Goal: Communication & Community: Answer question/provide support

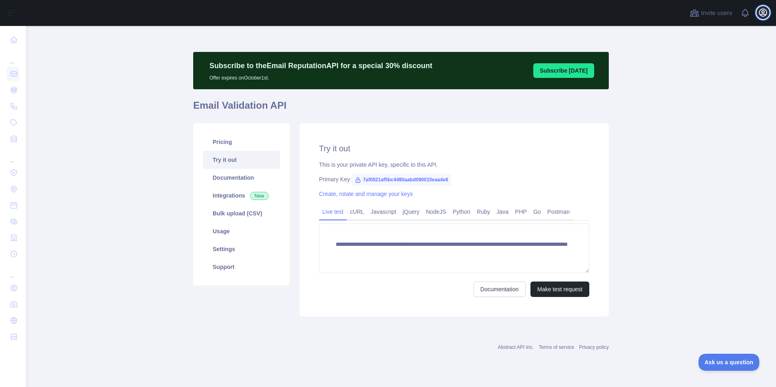
click at [758, 13] on icon "button" at bounding box center [763, 13] width 10 height 10
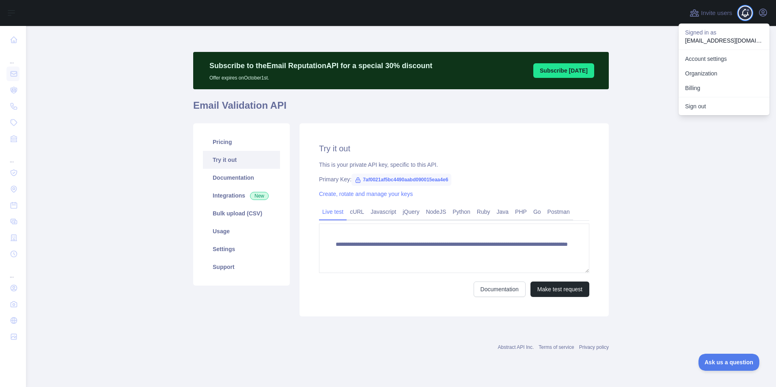
click at [744, 15] on span at bounding box center [748, 13] width 16 height 26
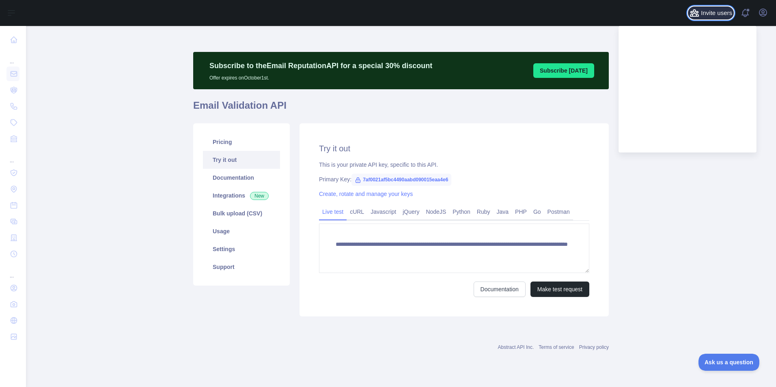
click at [719, 14] on span "Invite users" at bounding box center [716, 13] width 31 height 9
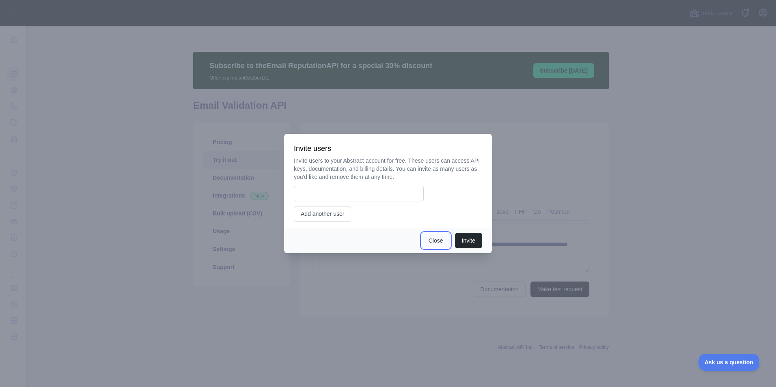
click at [437, 241] on button "Close" at bounding box center [436, 240] width 28 height 15
drag, startPoint x: 437, startPoint y: 241, endPoint x: 444, endPoint y: 234, distance: 10.3
click at [437, 241] on button "Close" at bounding box center [436, 240] width 28 height 15
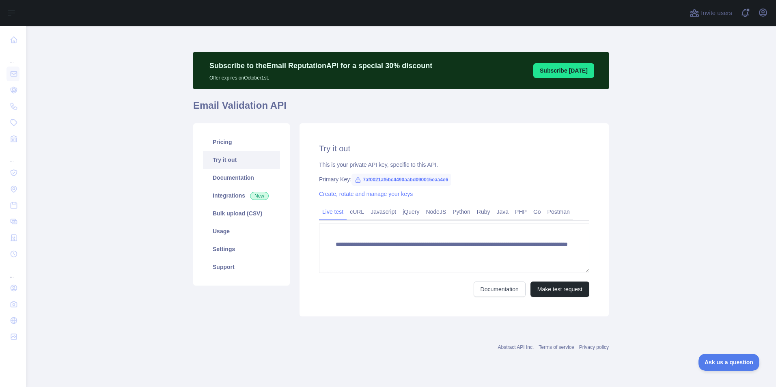
click at [655, 194] on main "**********" at bounding box center [401, 206] width 750 height 361
click at [760, 15] on icon "button" at bounding box center [762, 12] width 7 height 7
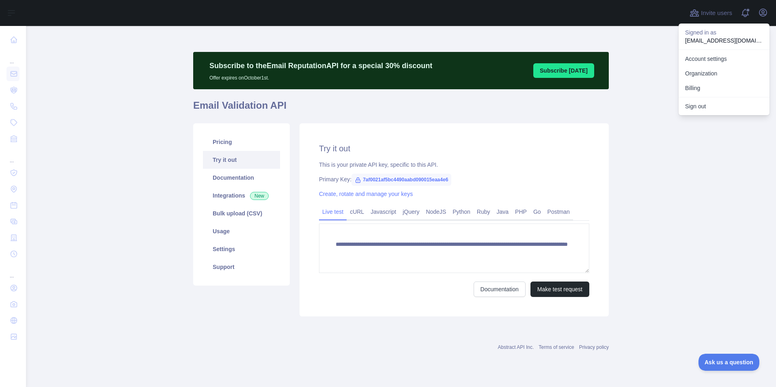
drag, startPoint x: 685, startPoint y: 120, endPoint x: 674, endPoint y: 116, distance: 11.3
click at [685, 120] on main "**********" at bounding box center [401, 206] width 750 height 361
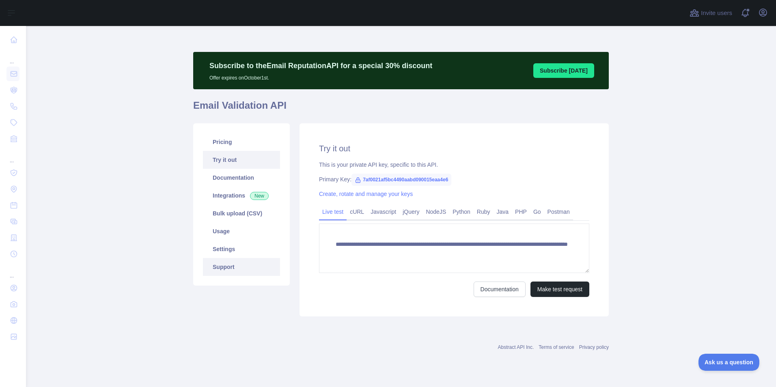
click at [220, 267] on link "Support" at bounding box center [241, 267] width 77 height 18
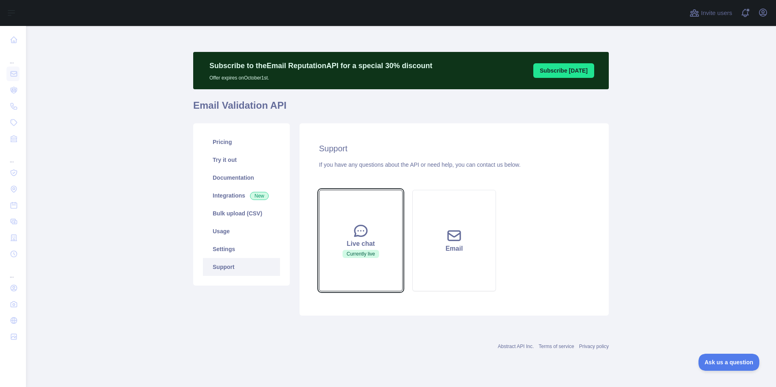
click at [392, 269] on button "Live chat Currently live" at bounding box center [361, 240] width 84 height 101
click at [364, 231] on icon at bounding box center [361, 231] width 12 height 11
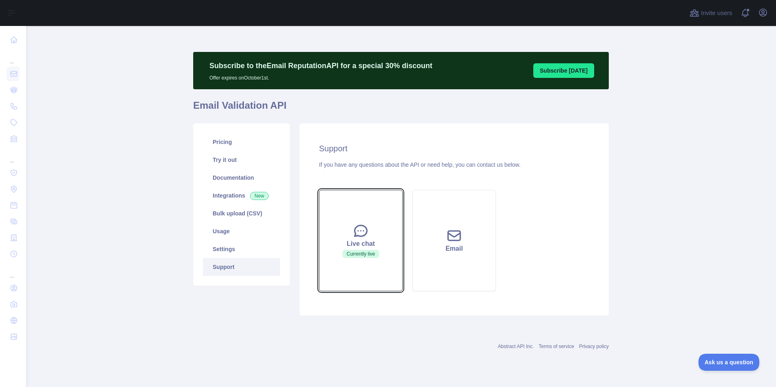
click at [364, 227] on icon at bounding box center [361, 231] width 16 height 16
click at [364, 227] on icon at bounding box center [361, 231] width 12 height 11
click at [364, 226] on icon at bounding box center [361, 231] width 12 height 11
click at [364, 226] on icon at bounding box center [361, 231] width 16 height 16
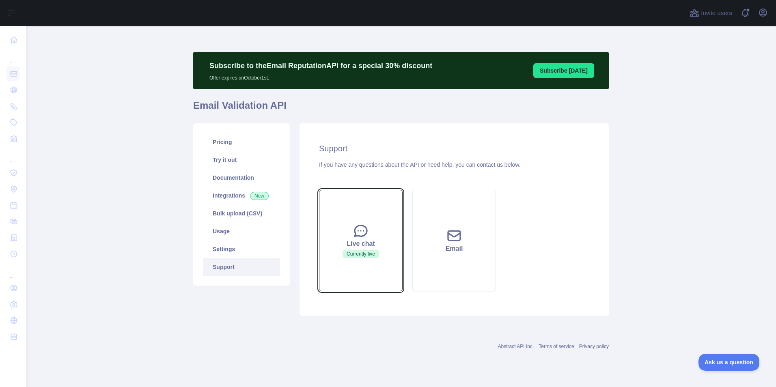
click at [364, 224] on icon at bounding box center [361, 231] width 16 height 16
click at [362, 224] on icon at bounding box center [361, 231] width 16 height 16
click at [365, 242] on div "Live chat" at bounding box center [360, 244] width 63 height 10
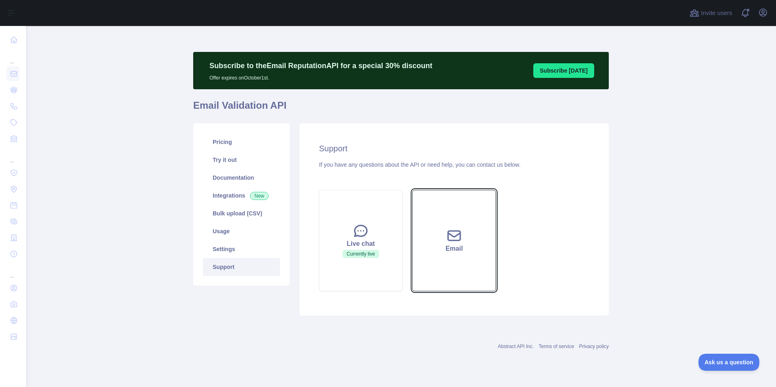
click at [459, 227] on button "Email" at bounding box center [454, 240] width 84 height 101
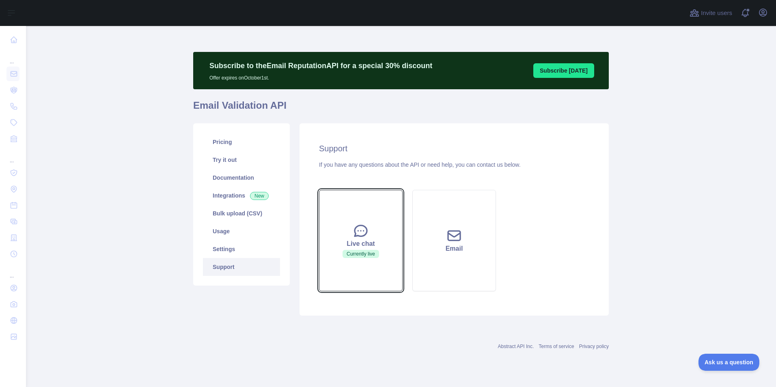
click at [379, 220] on button "Live chat Currently live" at bounding box center [361, 240] width 84 height 101
click at [361, 229] on icon at bounding box center [361, 231] width 16 height 16
click at [361, 228] on icon at bounding box center [361, 231] width 16 height 16
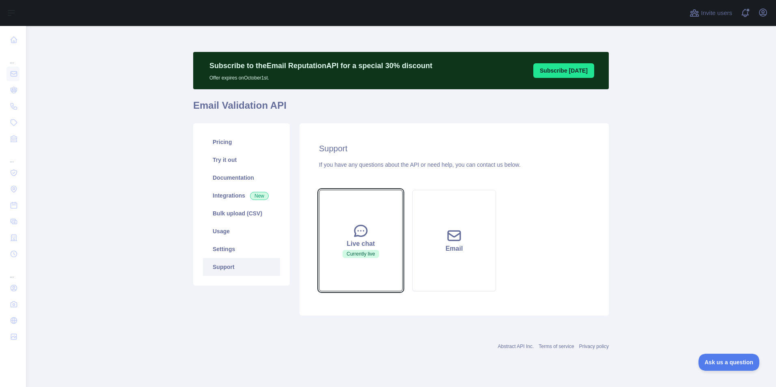
click at [385, 258] on button "Live chat Currently live" at bounding box center [361, 240] width 84 height 101
drag, startPoint x: 385, startPoint y: 258, endPoint x: 354, endPoint y: 252, distance: 31.1
click at [384, 258] on button "Live chat Currently live" at bounding box center [361, 240] width 84 height 101
click at [354, 252] on span "Currently live" at bounding box center [360, 254] width 37 height 8
click at [353, 252] on span "Currently live" at bounding box center [360, 254] width 37 height 8
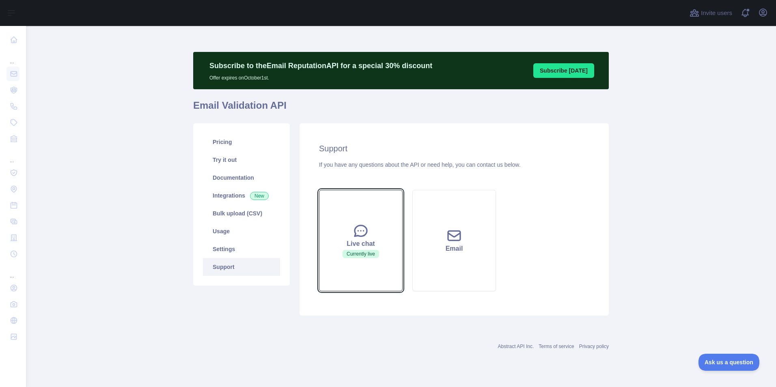
click at [351, 253] on span "Currently live" at bounding box center [360, 254] width 37 height 8
click at [350, 256] on span "Currently live" at bounding box center [360, 254] width 37 height 8
click at [355, 259] on button "Live chat Currently live" at bounding box center [361, 240] width 84 height 101
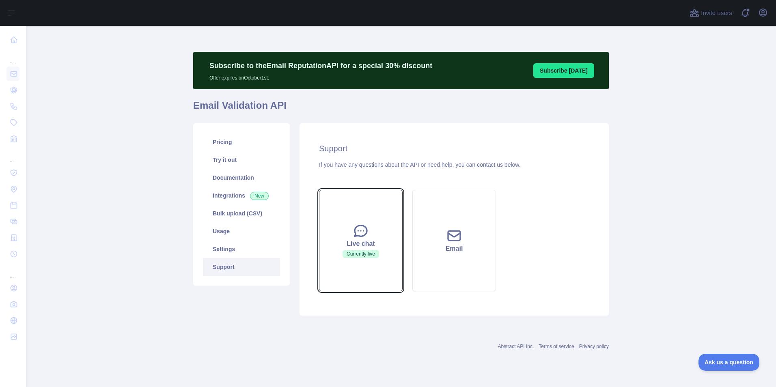
click at [355, 259] on button "Live chat Currently live" at bounding box center [361, 240] width 84 height 101
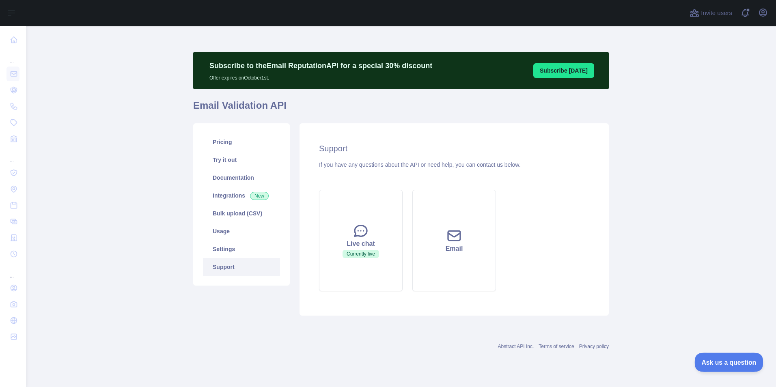
click at [713, 357] on button "Ask us a question" at bounding box center [724, 361] width 61 height 17
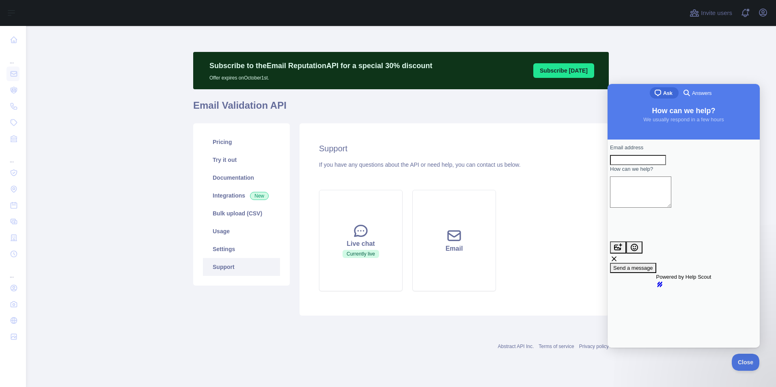
drag, startPoint x: 612, startPoint y: 151, endPoint x: 648, endPoint y: 150, distance: 36.9
click at [619, 150] on div "Email address How can we help? image-plus emoji cross-large Send a message" at bounding box center [683, 208] width 147 height 129
click at [663, 151] on div "Email address" at bounding box center [683, 155] width 147 height 22
drag, startPoint x: 662, startPoint y: 150, endPoint x: 624, endPoint y: 151, distance: 38.2
click at [626, 151] on div "Email address" at bounding box center [683, 155] width 147 height 22
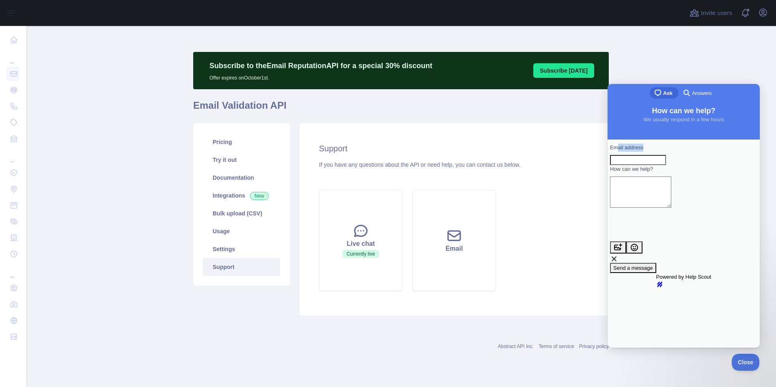
click at [624, 151] on span "Email address" at bounding box center [626, 147] width 33 height 6
click at [624, 155] on input "Email address" at bounding box center [638, 160] width 56 height 11
click at [615, 151] on div "Email address How can we help? image-plus emoji cross-large Send a message" at bounding box center [683, 208] width 147 height 129
click at [633, 166] on input "Email address" at bounding box center [638, 160] width 56 height 11
drag, startPoint x: 627, startPoint y: 214, endPoint x: 621, endPoint y: 240, distance: 27.0
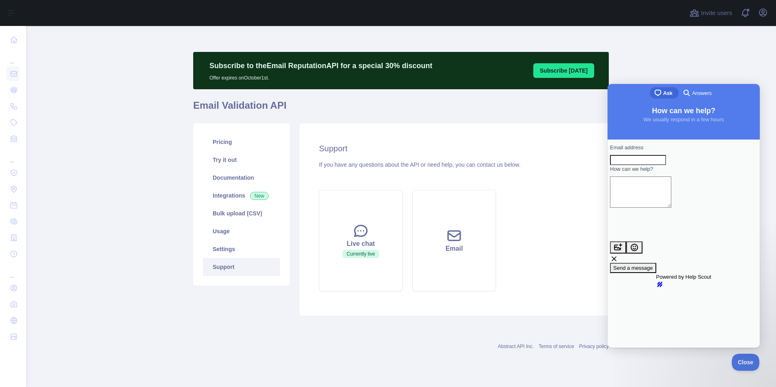
click at [627, 208] on textarea "How can we help?" at bounding box center [640, 192] width 61 height 31
click at [743, 360] on span "Close" at bounding box center [744, 361] width 28 height 6
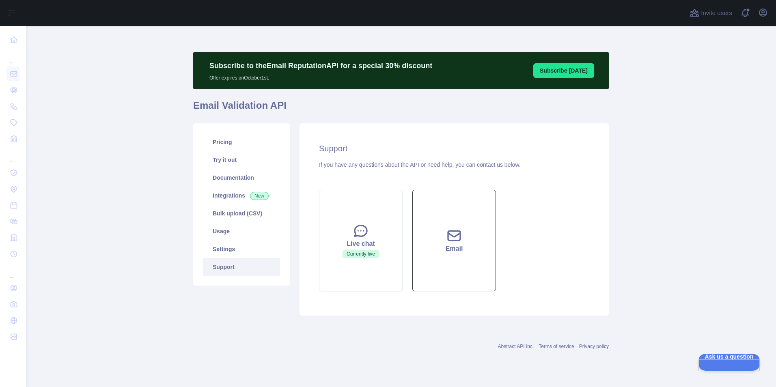
click at [450, 246] on div "Email" at bounding box center [453, 249] width 63 height 10
drag, startPoint x: 647, startPoint y: 321, endPoint x: 688, endPoint y: 342, distance: 45.6
click at [652, 322] on main "Subscribe to the Email Reputation API for a special 30 % discount Offer expires…" at bounding box center [401, 206] width 750 height 361
click at [711, 358] on button "Ask us a question" at bounding box center [724, 361] width 61 height 17
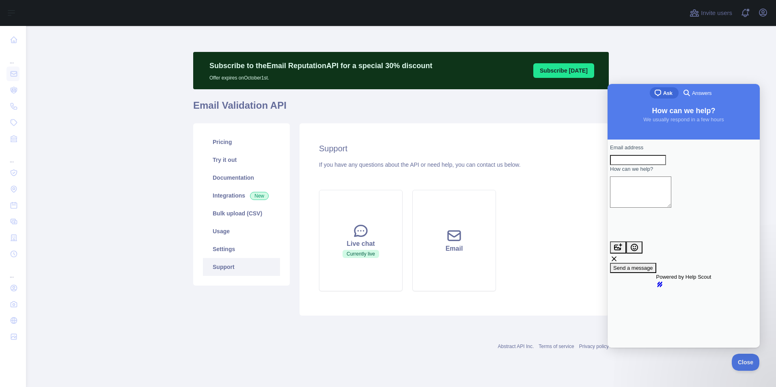
click at [653, 164] on input "Email address" at bounding box center [638, 160] width 56 height 11
type input "**********"
click at [640, 203] on textarea "How can we help?" at bounding box center [640, 192] width 61 height 31
click at [660, 199] on textarea "How can we help?" at bounding box center [640, 192] width 61 height 31
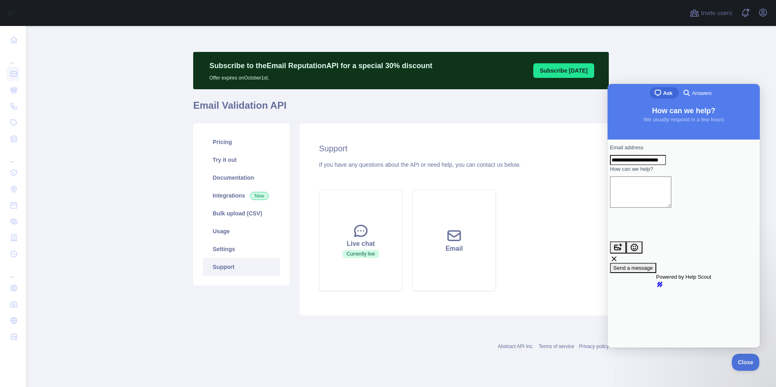
click at [638, 198] on textarea "How can we help?" at bounding box center [640, 192] width 61 height 31
click at [649, 203] on textarea "How can we help?" at bounding box center [640, 192] width 61 height 31
click at [670, 208] on textarea "How can we help?" at bounding box center [640, 192] width 61 height 31
click at [654, 197] on textarea "**********" at bounding box center [640, 192] width 61 height 31
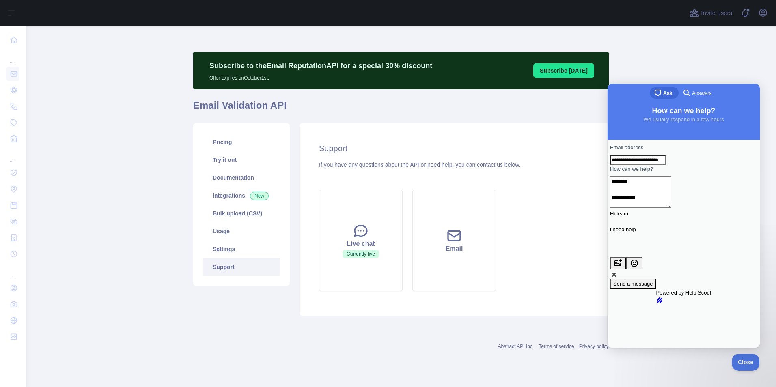
click at [656, 208] on textarea "**********" at bounding box center [640, 192] width 61 height 31
click at [646, 208] on textarea "**********" at bounding box center [640, 192] width 61 height 31
click at [655, 208] on textarea "**********" at bounding box center [640, 192] width 61 height 31
click at [660, 208] on textarea "**********" at bounding box center [640, 192] width 61 height 31
click at [671, 208] on textarea "**********" at bounding box center [640, 192] width 61 height 31
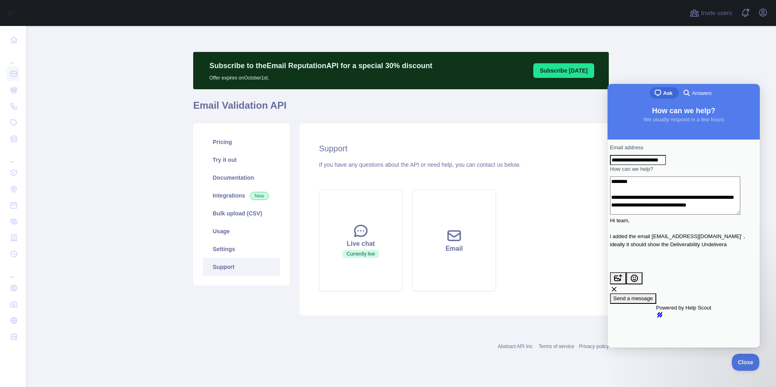
scroll to position [5, 0]
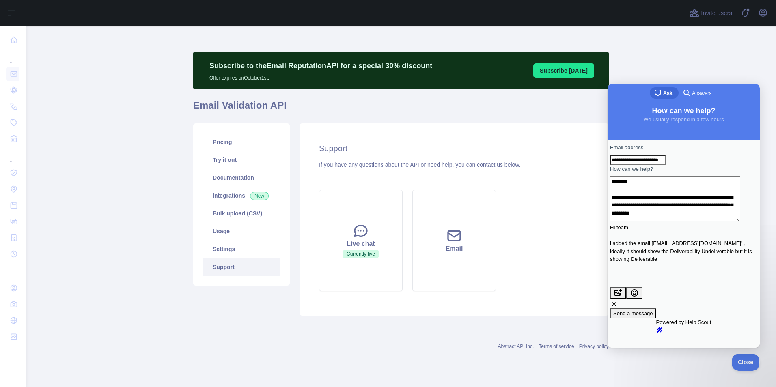
click at [732, 222] on textarea "**********" at bounding box center [675, 199] width 130 height 45
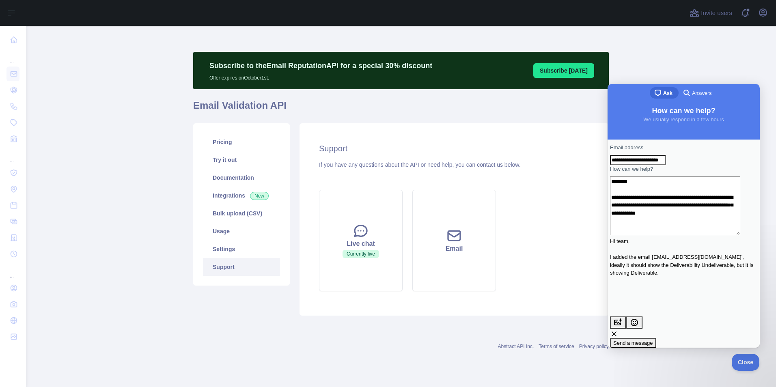
type textarea "**********"
click at [653, 340] on span "Send a message" at bounding box center [633, 343] width 40 height 6
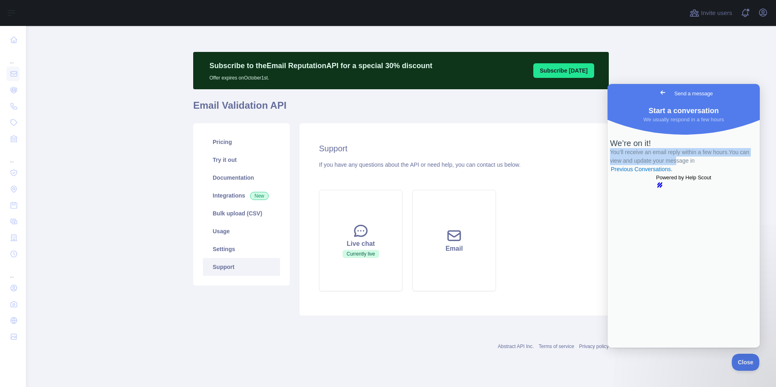
drag, startPoint x: 620, startPoint y: 191, endPoint x: 712, endPoint y: 194, distance: 92.2
click at [712, 172] on span "You’ll receive an email reply within a few hours. You can view and update your …" at bounding box center [679, 161] width 139 height 24
click at [690, 172] on span "You’ll receive an email reply within a few hours. You can view and update your …" at bounding box center [679, 161] width 139 height 24
drag, startPoint x: 648, startPoint y: 198, endPoint x: 668, endPoint y: 198, distance: 20.3
click at [651, 174] on div "We’re on it! You’ll receive an email reply within a few hours. You can view and…" at bounding box center [683, 155] width 147 height 35
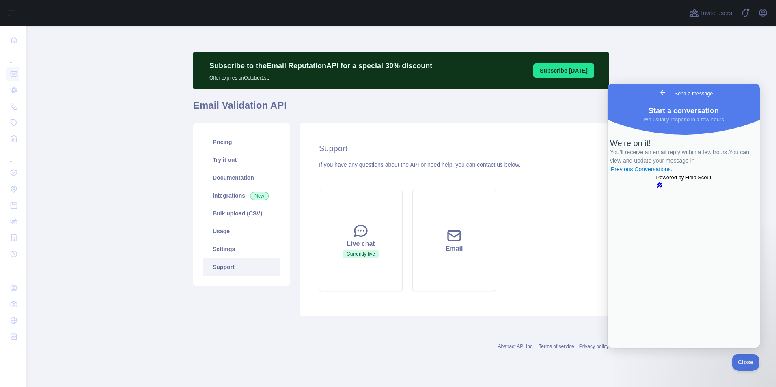
drag, startPoint x: 668, startPoint y: 198, endPoint x: 710, endPoint y: 144, distance: 68.3
click at [731, 174] on div "We’re on it! You’ll receive an email reply within a few hours. You can view and…" at bounding box center [683, 155] width 147 height 35
click at [673, 174] on link "Previous Conversations ." at bounding box center [641, 169] width 63 height 9
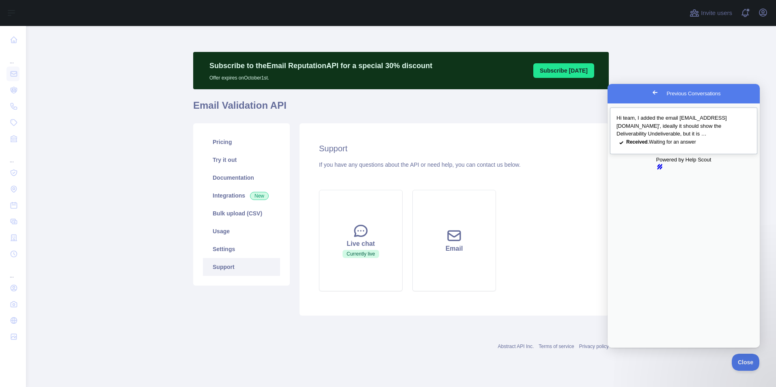
click at [666, 145] on span "Received . Waiting for an answer" at bounding box center [661, 142] width 70 height 6
click at [622, 348] on button "Close" at bounding box center [615, 353] width 15 height 11
click at [747, 361] on span "Close" at bounding box center [744, 361] width 28 height 6
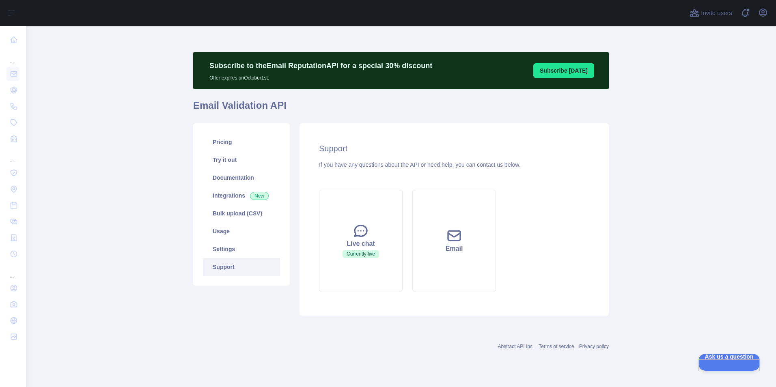
click at [650, 366] on main "Subscribe to the Email Reputation API for a special 30 % discount Offer expires…" at bounding box center [401, 206] width 750 height 361
click at [694, 160] on main "Subscribe to the Email Reputation API for a special 30 % discount Offer expires…" at bounding box center [401, 206] width 750 height 361
drag, startPoint x: 694, startPoint y: 160, endPoint x: 641, endPoint y: 49, distance: 123.4
click at [694, 160] on main "Subscribe to the Email Reputation API for a special 30 % discount Offer expires…" at bounding box center [401, 206] width 750 height 361
click at [653, 134] on main "Subscribe to the Email Reputation API for a special 30 % discount Offer expires…" at bounding box center [401, 206] width 750 height 361
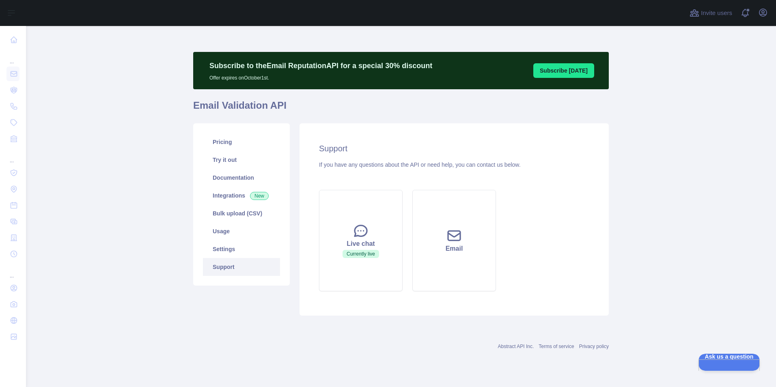
click at [689, 185] on main "Subscribe to the Email Reputation API for a special 30 % discount Offer expires…" at bounding box center [401, 206] width 750 height 361
click at [534, 248] on div "Live chat Currently live Email" at bounding box center [454, 240] width 280 height 111
click at [223, 271] on link "Support" at bounding box center [241, 267] width 77 height 18
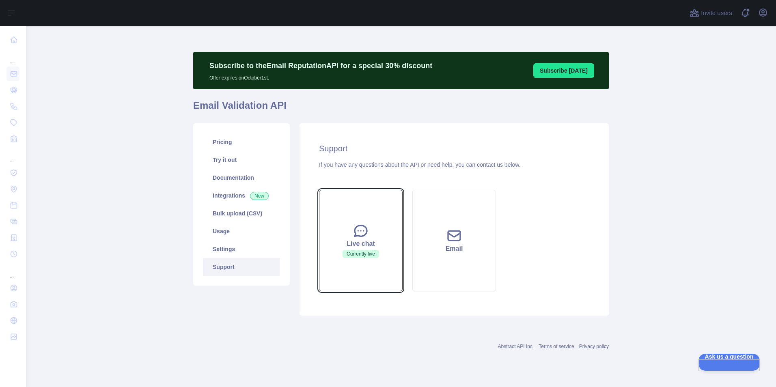
click at [340, 269] on button "Live chat Currently live" at bounding box center [361, 240] width 84 height 101
click at [353, 266] on button "Live chat Currently live" at bounding box center [361, 240] width 84 height 101
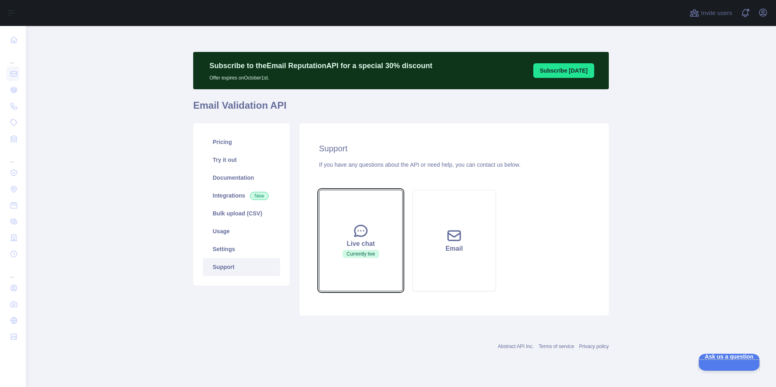
click at [353, 266] on button "Live chat Currently live" at bounding box center [361, 240] width 84 height 101
click at [350, 262] on button "Live chat Currently live" at bounding box center [361, 240] width 84 height 101
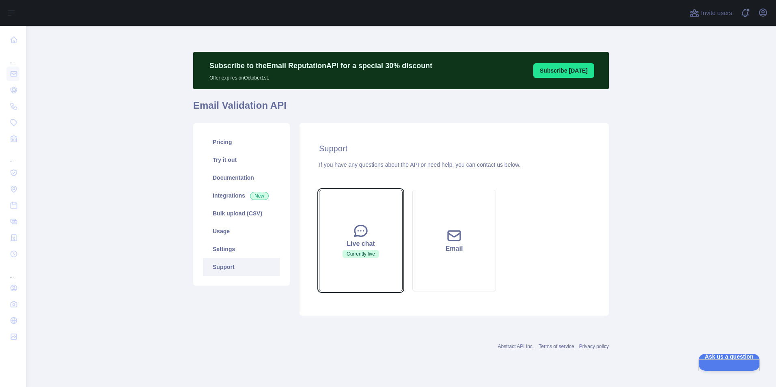
click at [350, 262] on button "Live chat Currently live" at bounding box center [361, 240] width 84 height 101
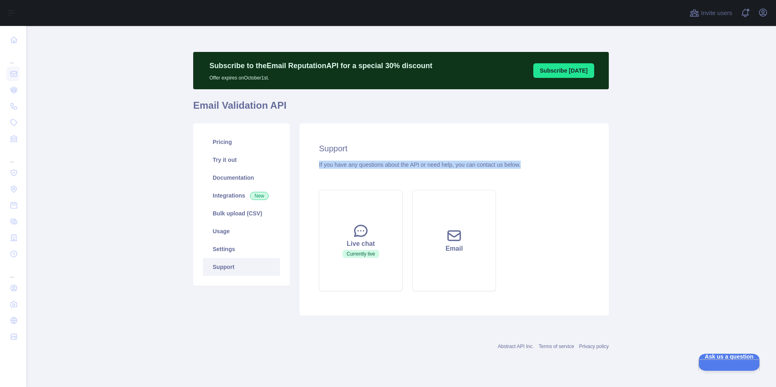
drag, startPoint x: 534, startPoint y: 164, endPoint x: 319, endPoint y: 168, distance: 215.9
click at [319, 168] on div "Support If you have any questions about the API or need help, you can contact u…" at bounding box center [453, 219] width 309 height 192
click at [411, 178] on div "Support If you have any questions about the API or need help, you can contact u…" at bounding box center [453, 219] width 309 height 192
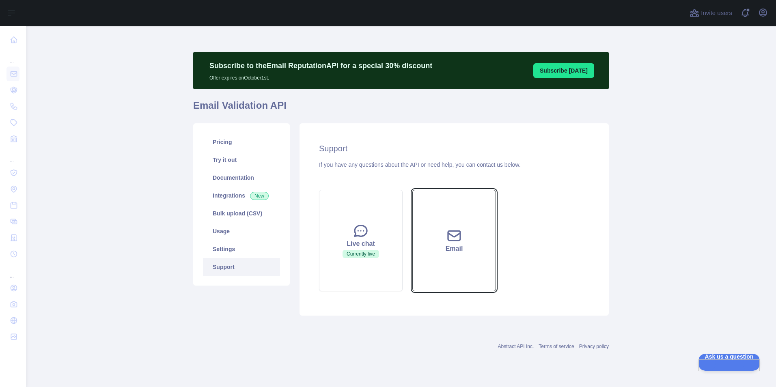
click at [452, 250] on div "Email" at bounding box center [453, 249] width 63 height 10
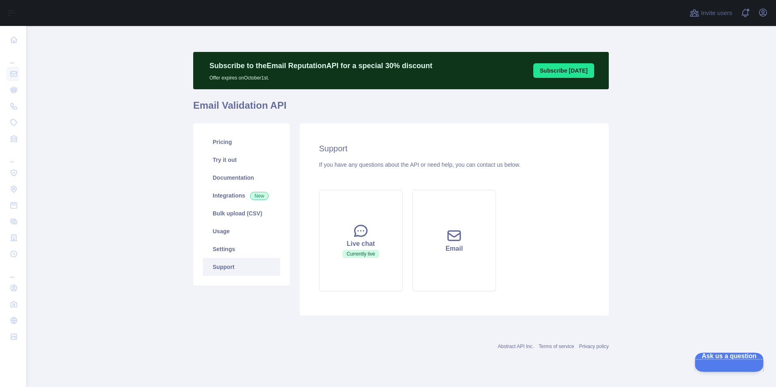
click at [711, 358] on span "Ask us a question" at bounding box center [724, 356] width 61 height 6
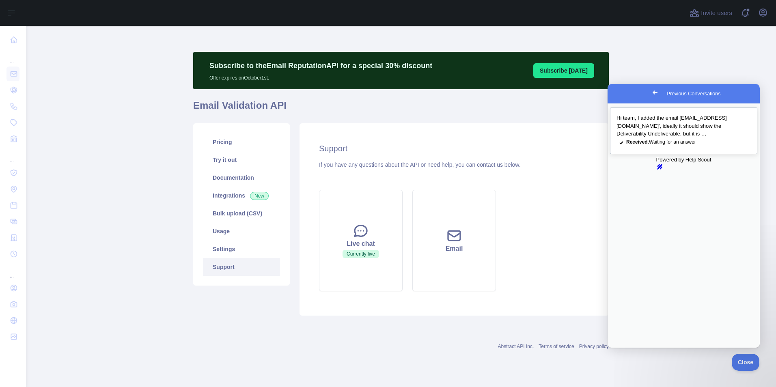
click at [653, 133] on span "Hi team, I added the email [EMAIL_ADDRESS][DOMAIN_NAME]', ideally it should sho…" at bounding box center [671, 126] width 110 height 22
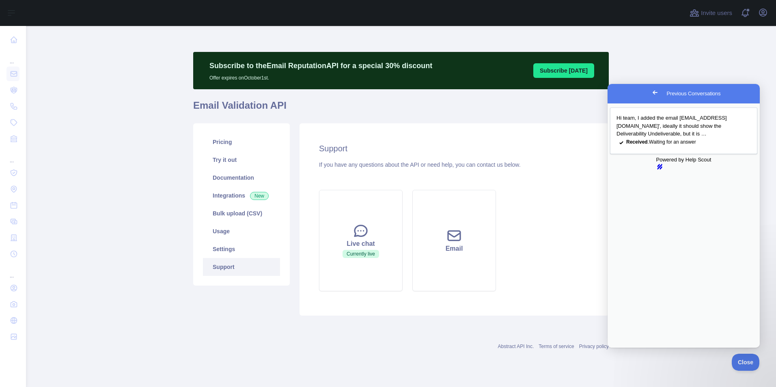
type input "**********"
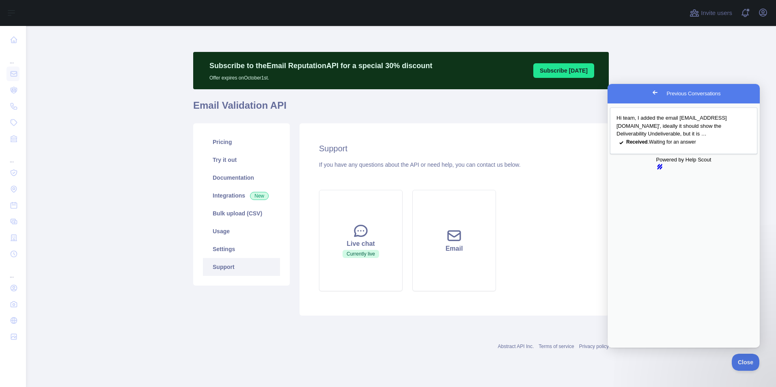
drag, startPoint x: 749, startPoint y: 99, endPoint x: 740, endPoint y: 98, distance: 9.7
click at [622, 348] on button "Close" at bounding box center [615, 353] width 15 height 11
click at [646, 142] on div "Hi team, I added the email [EMAIL_ADDRESS][DOMAIN_NAME]', ideally it should sho…" at bounding box center [683, 134] width 134 height 24
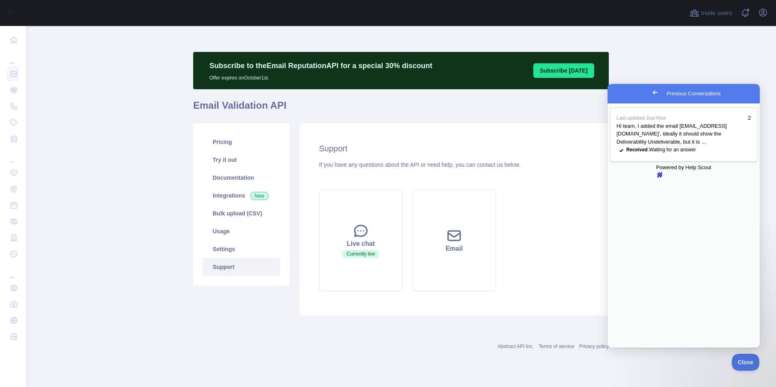
click at [622, 348] on button "Close" at bounding box center [615, 353] width 15 height 11
click at [701, 78] on main "Subscribe to the Email Reputation API for a special 30 % discount Offer expires…" at bounding box center [401, 206] width 750 height 361
click at [672, 67] on main "Subscribe to the Email Reputation API for a special 30 % discount Offer expires…" at bounding box center [401, 206] width 750 height 361
click at [650, 95] on span "Go back" at bounding box center [655, 93] width 10 height 10
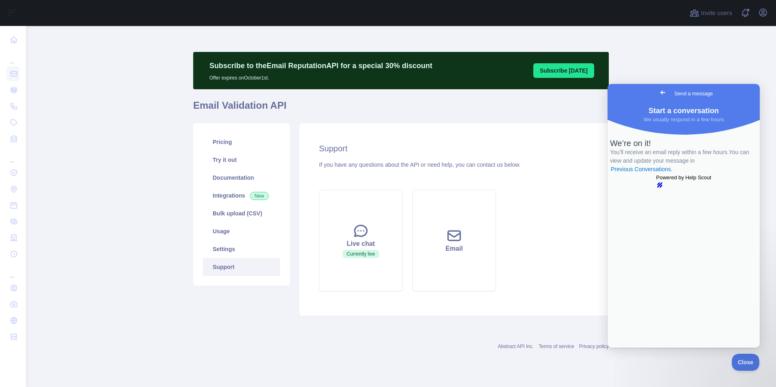
click at [658, 91] on span "Go back" at bounding box center [663, 93] width 10 height 10
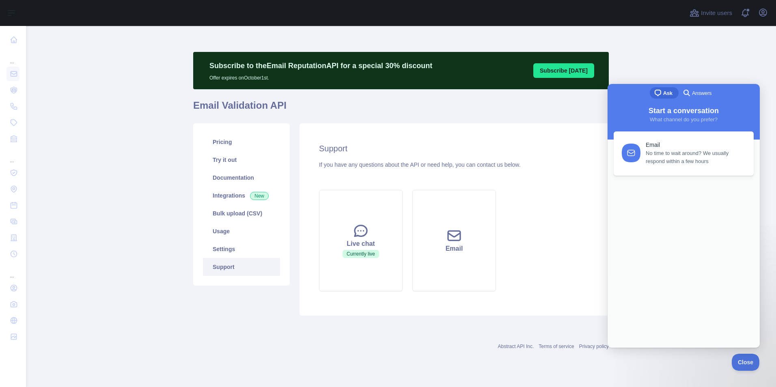
click at [669, 57] on main "Subscribe to the Email Reputation API for a special 30 % discount Offer expires…" at bounding box center [401, 206] width 750 height 361
click at [736, 359] on span "Close" at bounding box center [744, 361] width 28 height 6
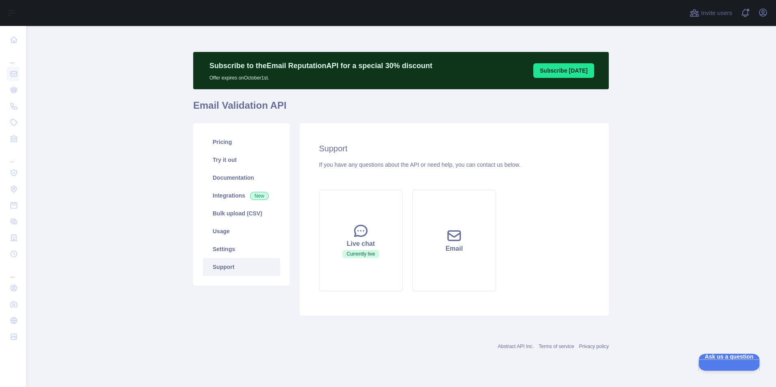
drag, startPoint x: 633, startPoint y: 373, endPoint x: 594, endPoint y: 348, distance: 46.2
click at [632, 373] on main "Subscribe to the Email Reputation API for a special 30 % discount Offer expires…" at bounding box center [401, 206] width 750 height 361
click at [744, 13] on span at bounding box center [748, 13] width 16 height 26
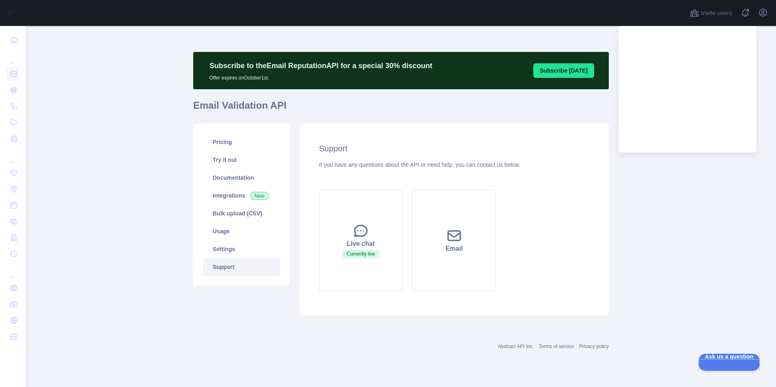
click at [658, 185] on main "Subscribe to the Email Reputation API for a special 30 % discount Offer expires…" at bounding box center [401, 206] width 750 height 361
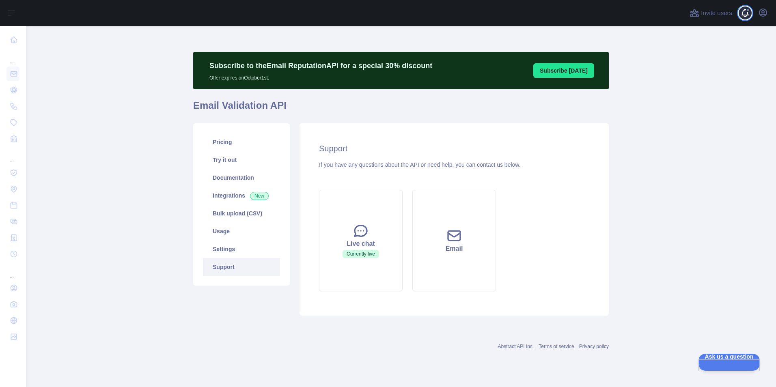
click at [749, 14] on span at bounding box center [748, 13] width 16 height 26
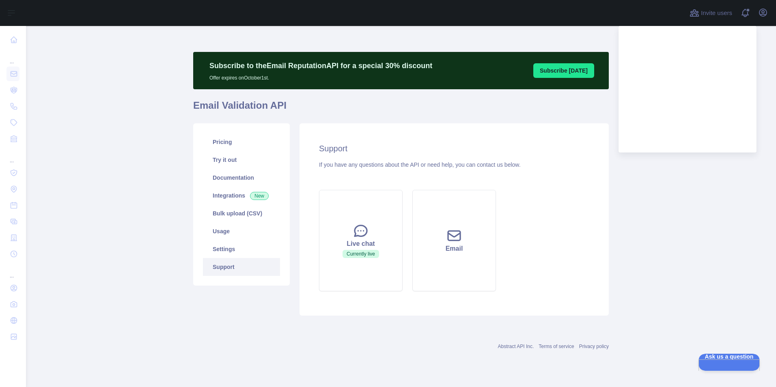
click at [62, 125] on main "Subscribe to the Email Reputation API for a special 30 % discount Offer expires…" at bounding box center [401, 206] width 750 height 361
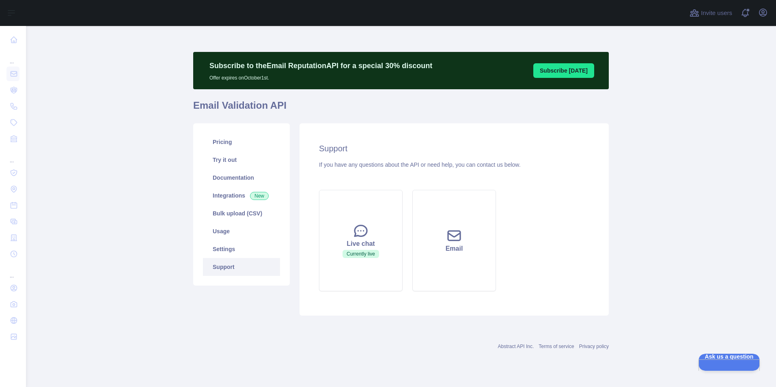
drag, startPoint x: 678, startPoint y: 166, endPoint x: 661, endPoint y: 166, distance: 17.4
click at [678, 166] on main "Subscribe to the Email Reputation API for a special 30 % discount Offer expires…" at bounding box center [401, 206] width 750 height 361
click at [218, 267] on link "Support" at bounding box center [241, 267] width 77 height 18
click at [217, 250] on link "Settings" at bounding box center [241, 249] width 77 height 18
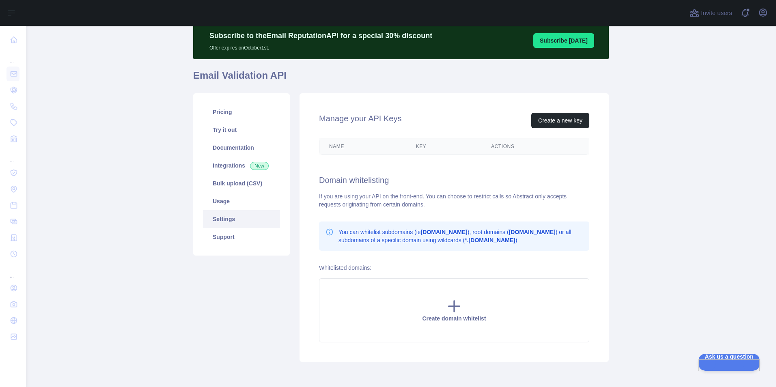
scroll to position [65, 0]
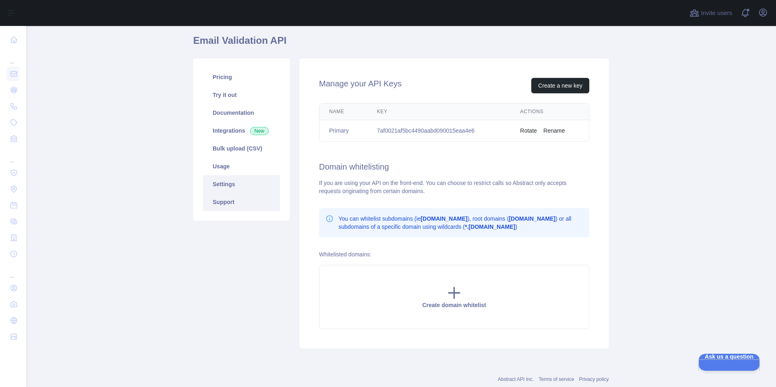
click at [215, 205] on link "Support" at bounding box center [241, 202] width 77 height 18
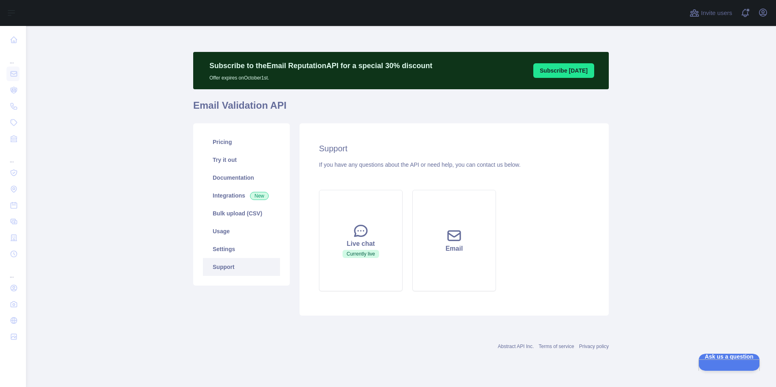
drag, startPoint x: 684, startPoint y: 167, endPoint x: 686, endPoint y: 54, distance: 112.8
click at [685, 167] on main "Subscribe to the Email Reputation API for a special 30 % discount Offer expires…" at bounding box center [401, 206] width 750 height 361
click at [744, 8] on span at bounding box center [748, 13] width 16 height 26
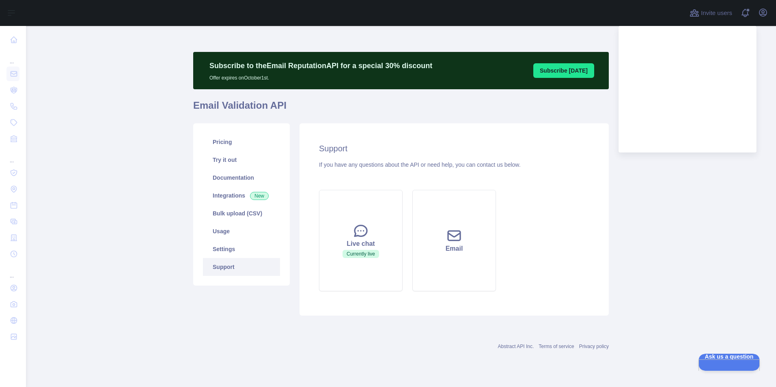
click at [670, 183] on main "Subscribe to the Email Reputation API for a special 30 % discount Offer expires…" at bounding box center [401, 206] width 750 height 361
